Goal: Task Accomplishment & Management: Use online tool/utility

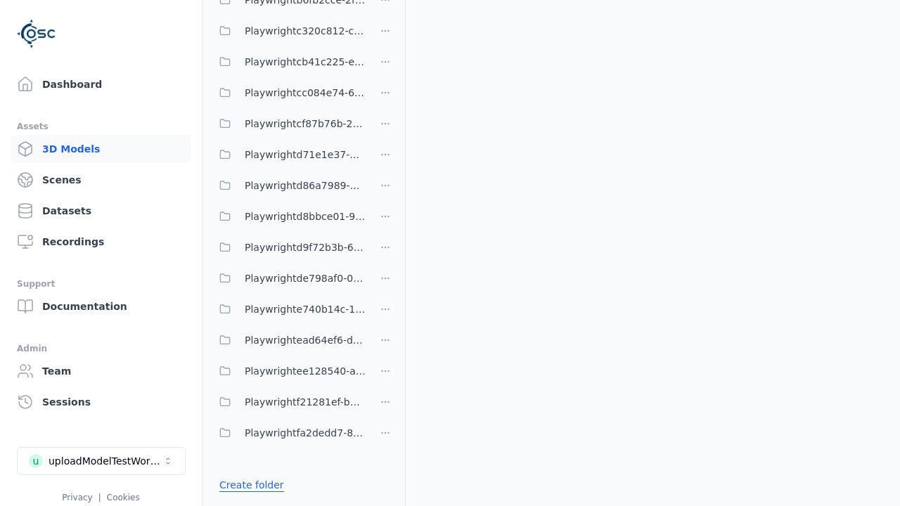
click at [248, 485] on link "Create folder" at bounding box center [251, 485] width 65 height 14
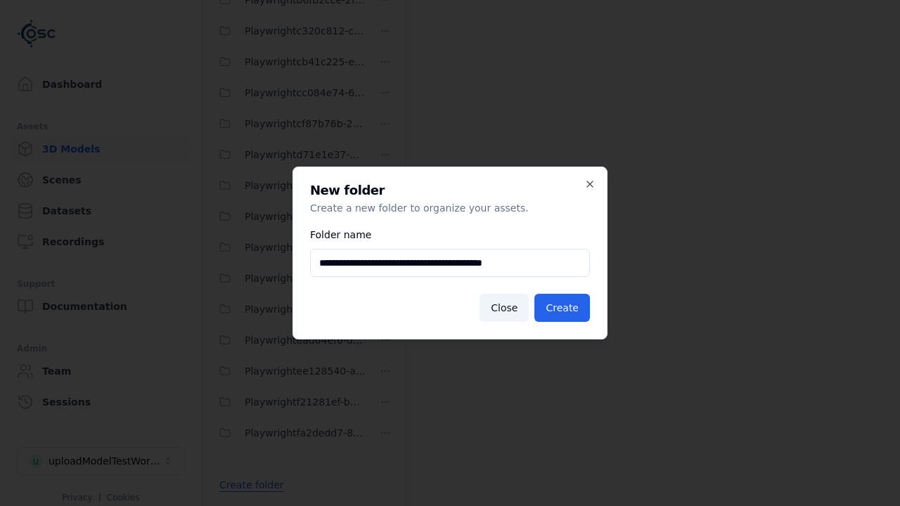
type input "**********"
click at [564, 308] on button "Create" at bounding box center [563, 308] width 56 height 28
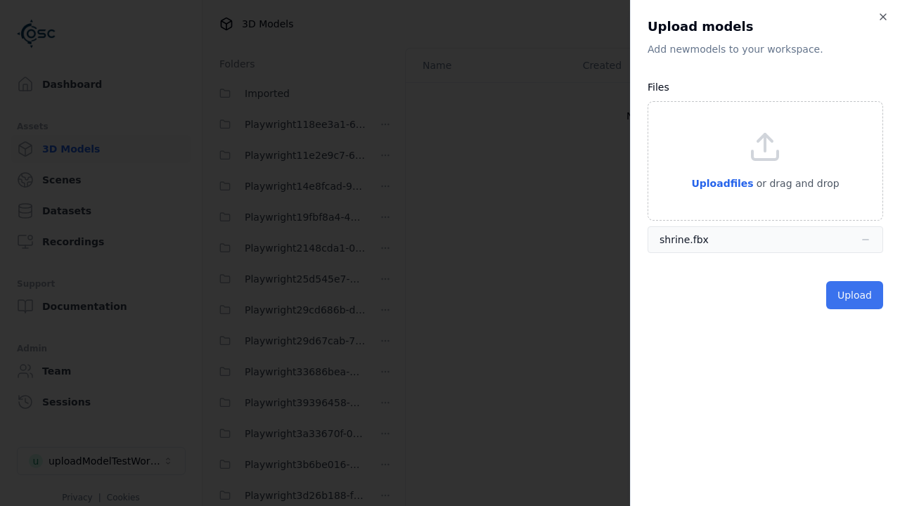
click at [856, 295] on button "Upload" at bounding box center [854, 295] width 57 height 28
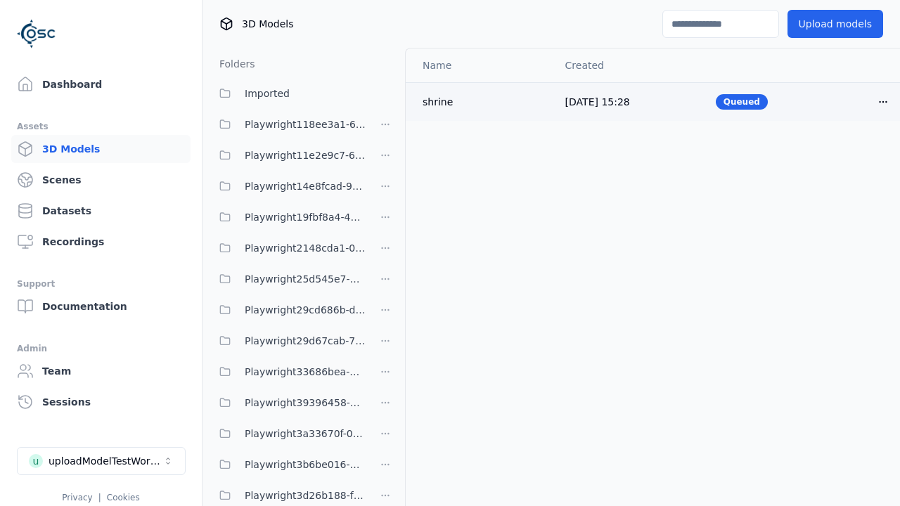
click at [883, 101] on html "Support Dashboard Assets 3D Models Scenes Datasets Recordings Support Documenta…" at bounding box center [450, 253] width 900 height 506
click at [852, 155] on div "Delete" at bounding box center [852, 156] width 83 height 23
